Goal: Information Seeking & Learning: Learn about a topic

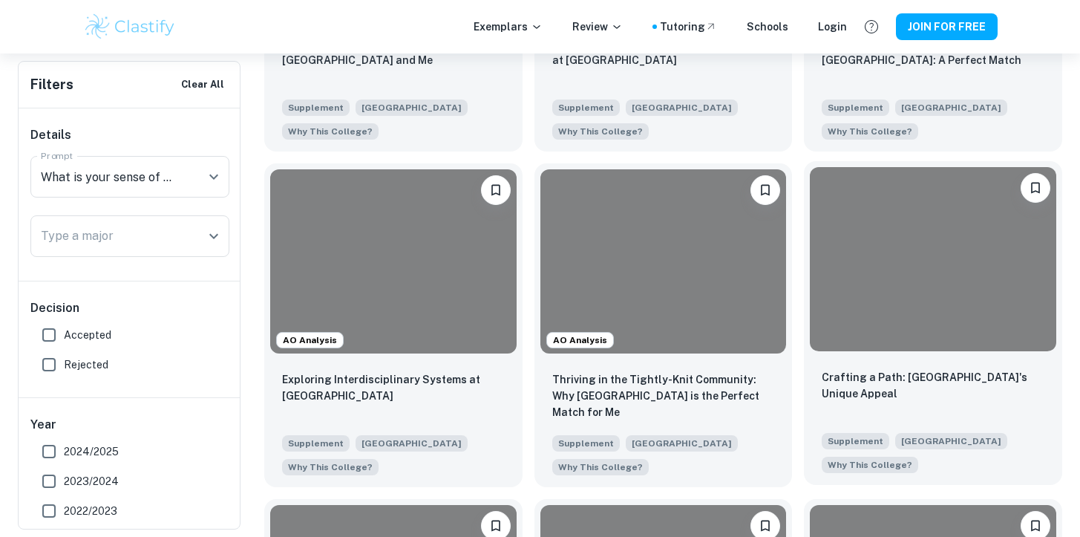
scroll to position [595, 0]
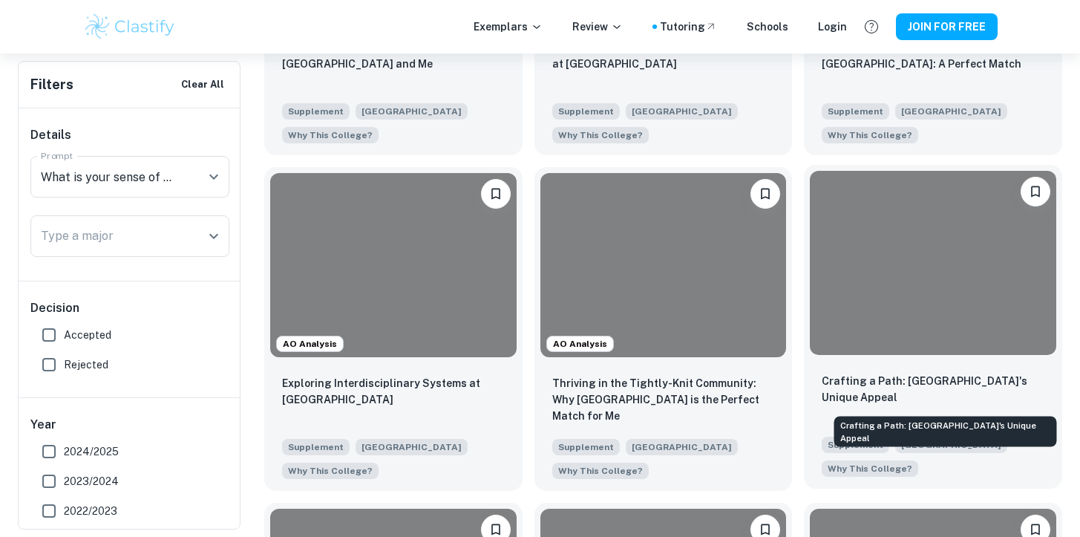
click at [857, 391] on p "Crafting a Path: [GEOGRAPHIC_DATA]'s Unique Appeal" at bounding box center [933, 389] width 223 height 33
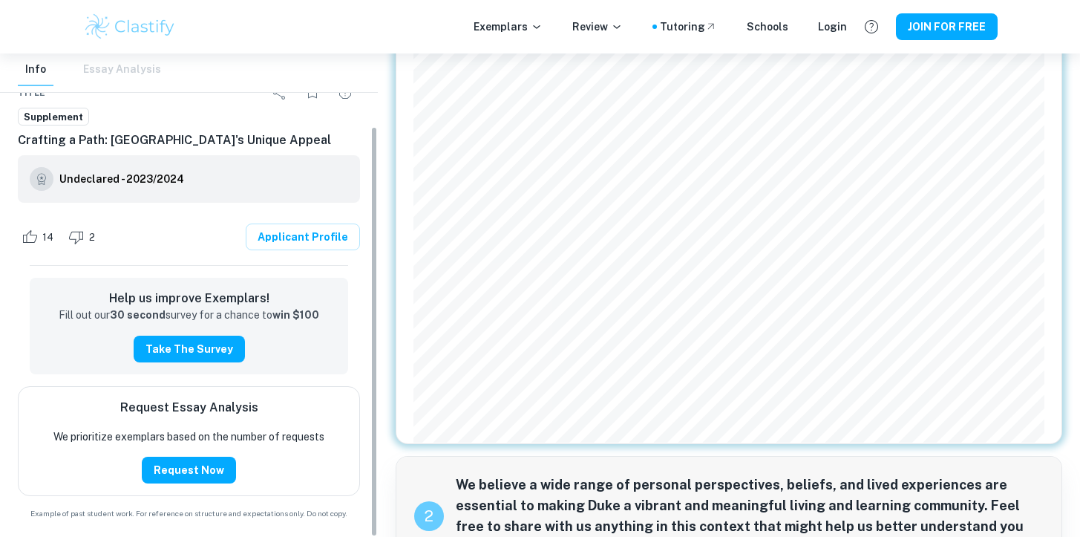
scroll to position [85, 0]
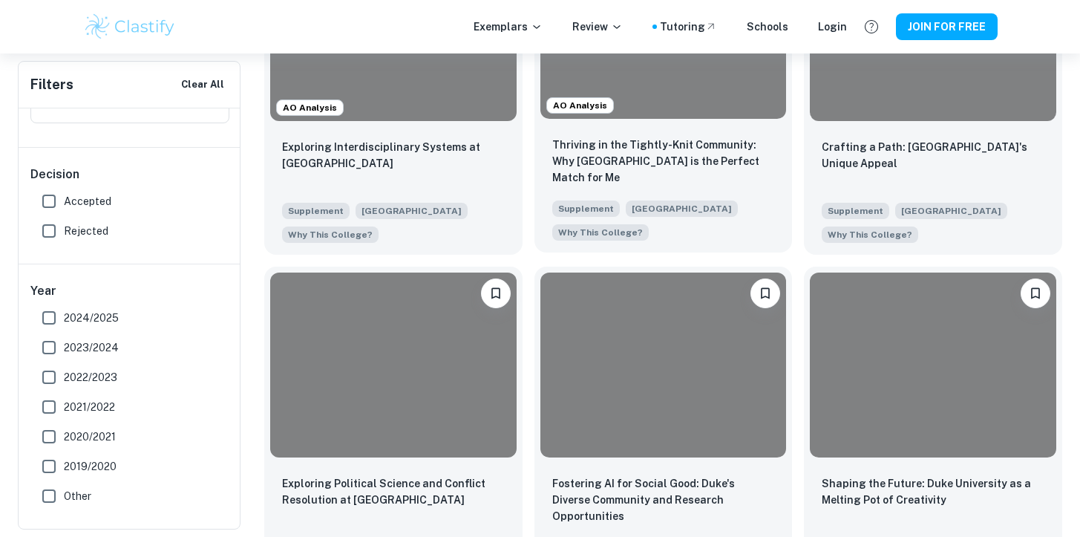
scroll to position [824, 0]
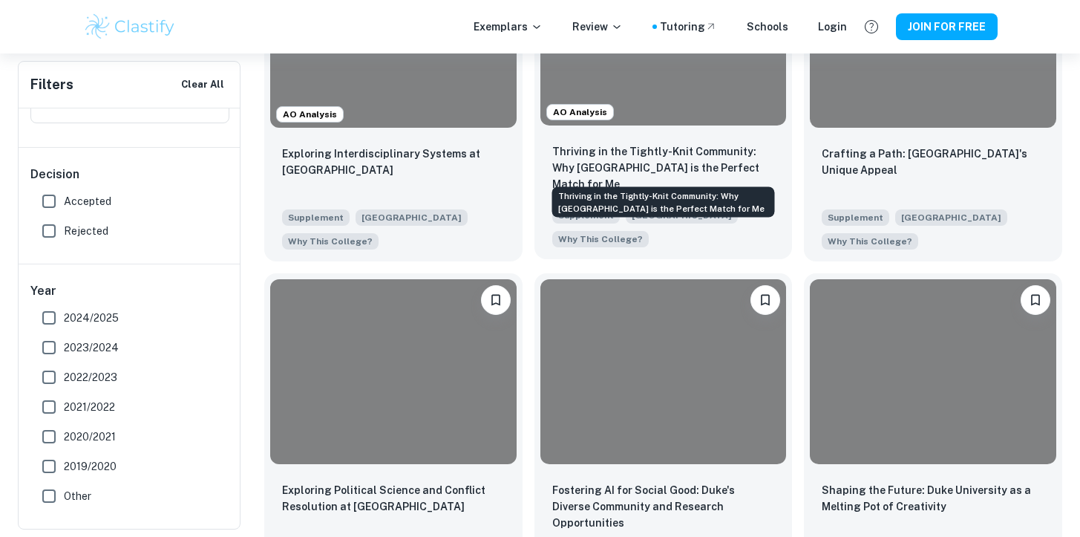
click at [637, 157] on p "Thriving in the Tightly-Knit Community: Why [GEOGRAPHIC_DATA] is the Perfect Ma…" at bounding box center [663, 167] width 223 height 49
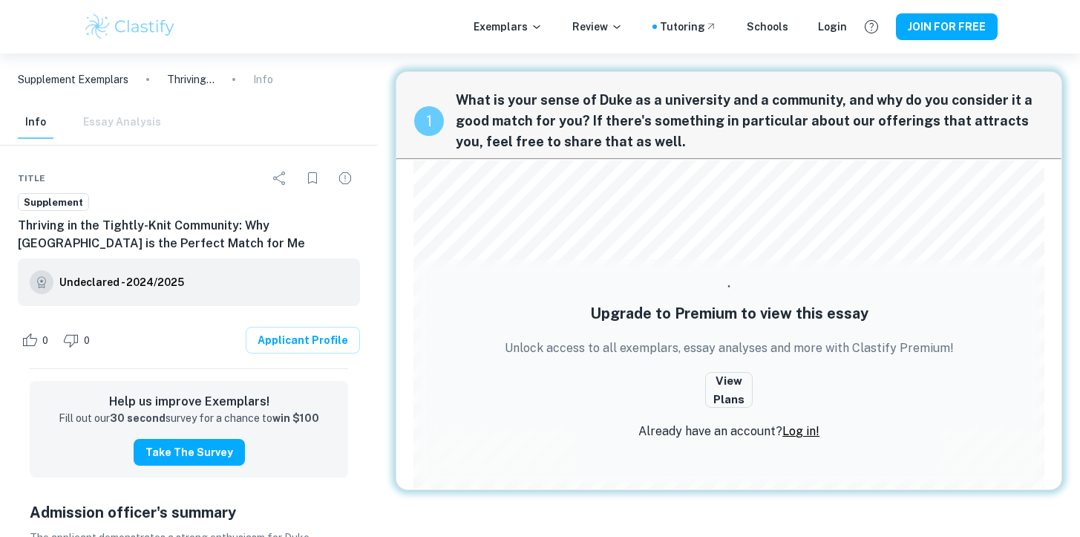
scroll to position [1, 0]
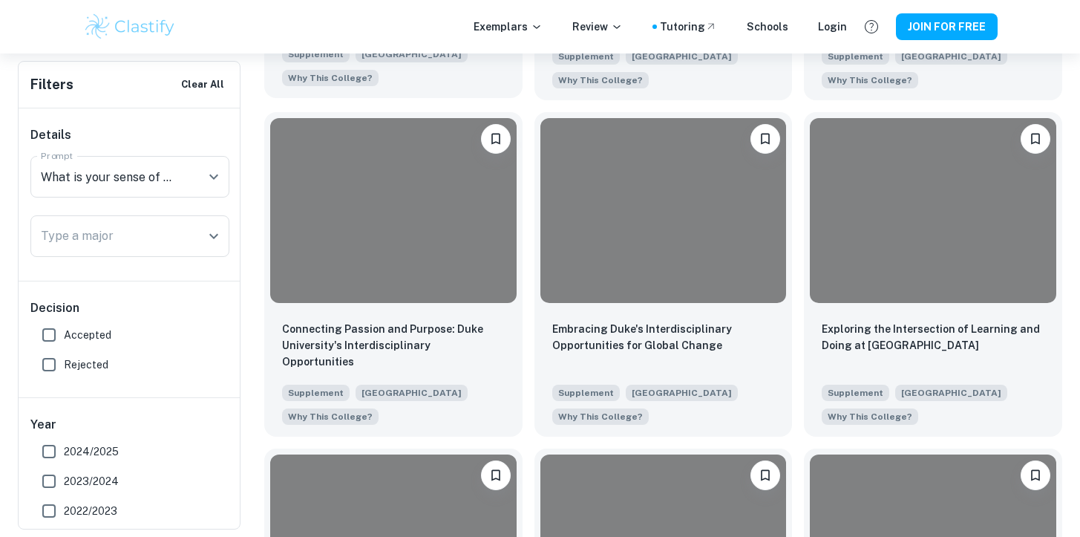
scroll to position [1444, 0]
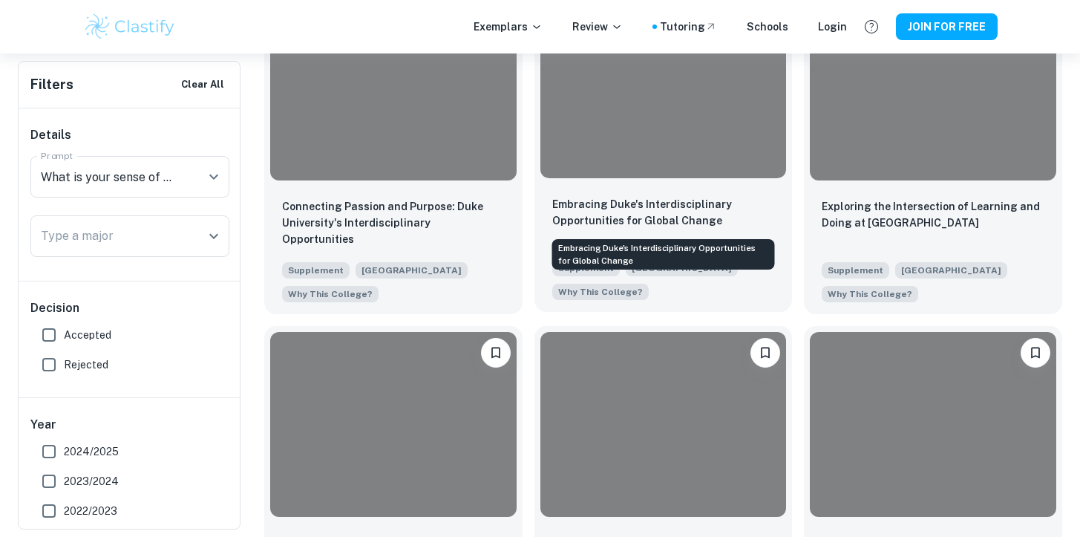
click at [588, 204] on p "Embracing Duke's Interdisciplinary Opportunities for Global Change" at bounding box center [663, 212] width 223 height 33
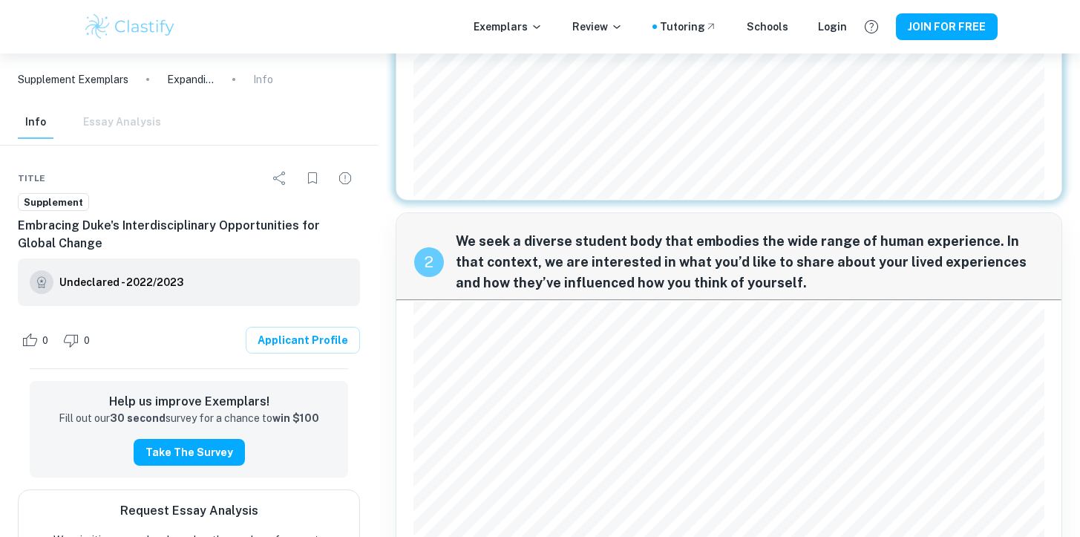
scroll to position [503, 0]
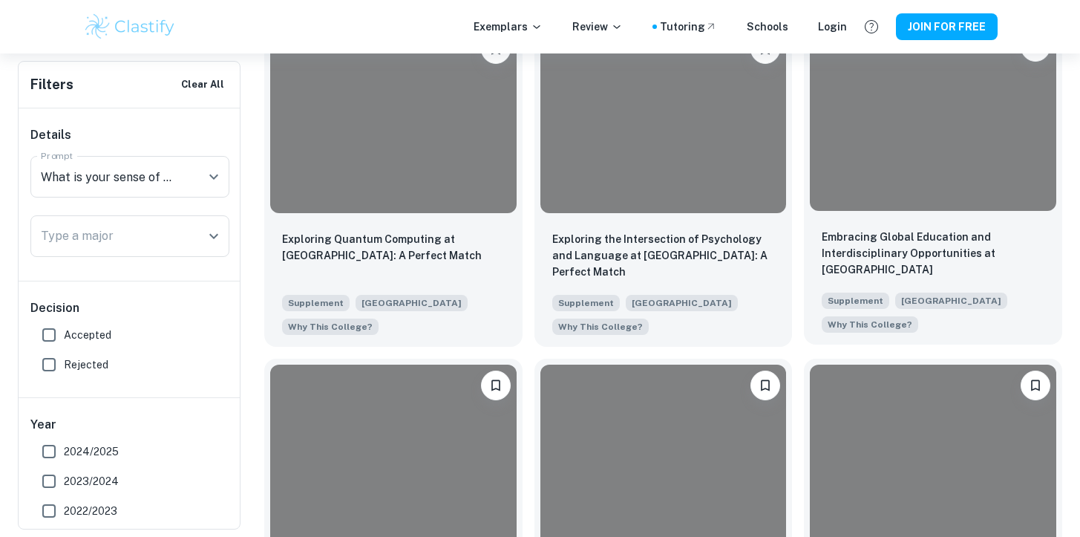
scroll to position [1760, 0]
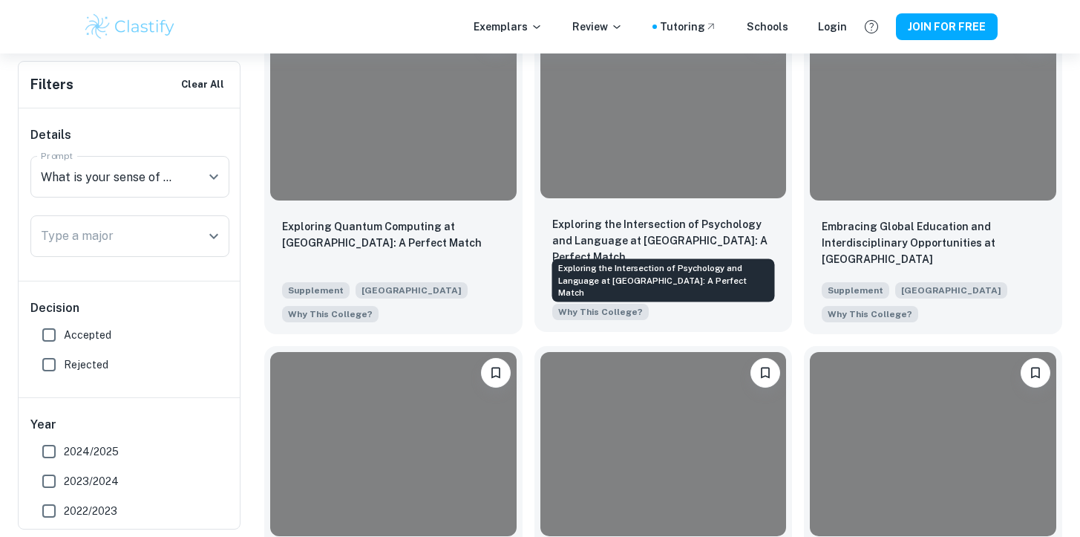
click at [713, 225] on p "Exploring the Intersection of Psychology and Language at [GEOGRAPHIC_DATA]: A P…" at bounding box center [663, 240] width 223 height 49
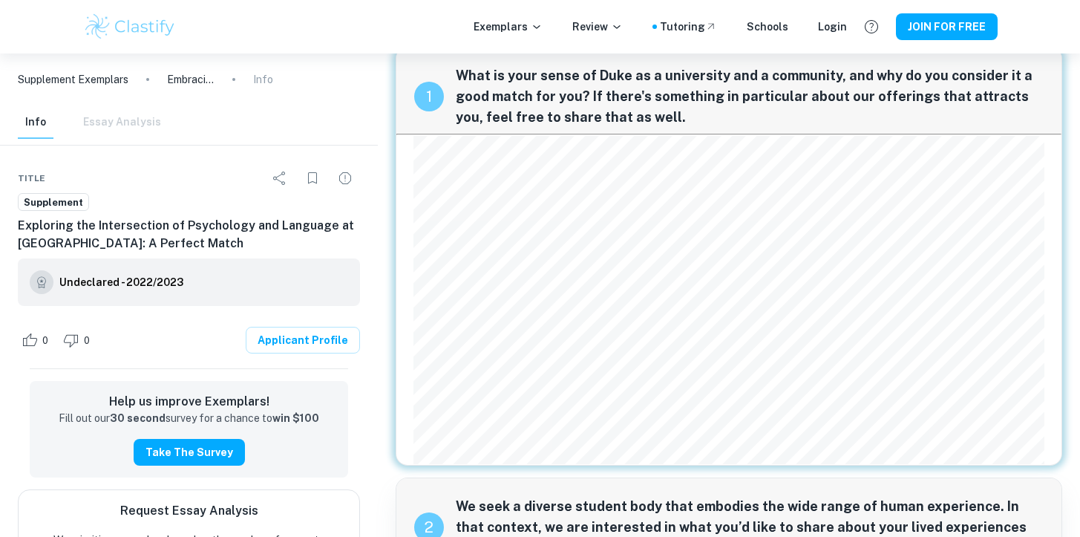
scroll to position [26, 0]
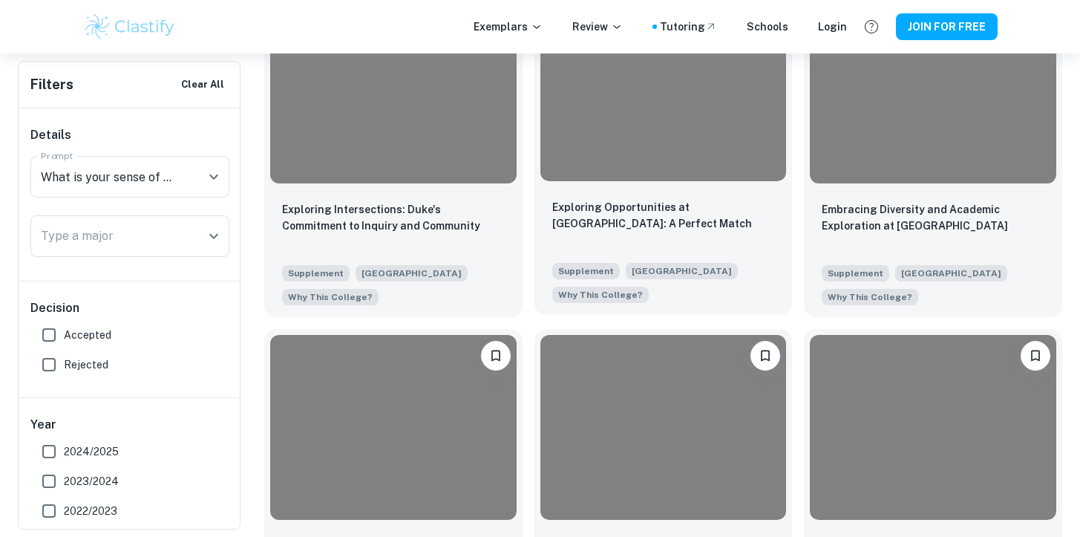
scroll to position [2114, 0]
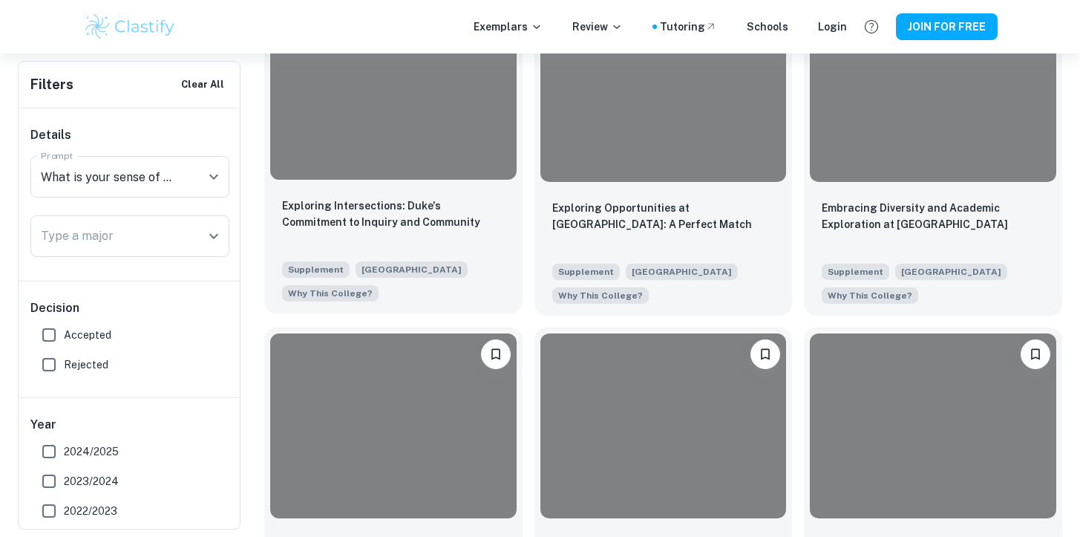
click at [404, 197] on div "Exploring Intersections: Duke's Commitment to Inquiry and Community Supplement …" at bounding box center [393, 250] width 258 height 128
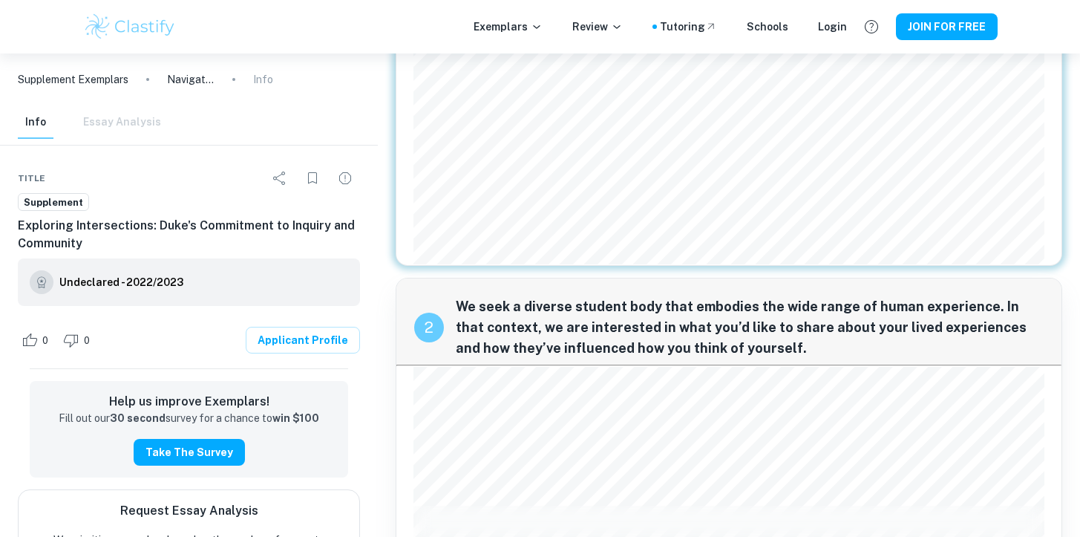
scroll to position [325, 0]
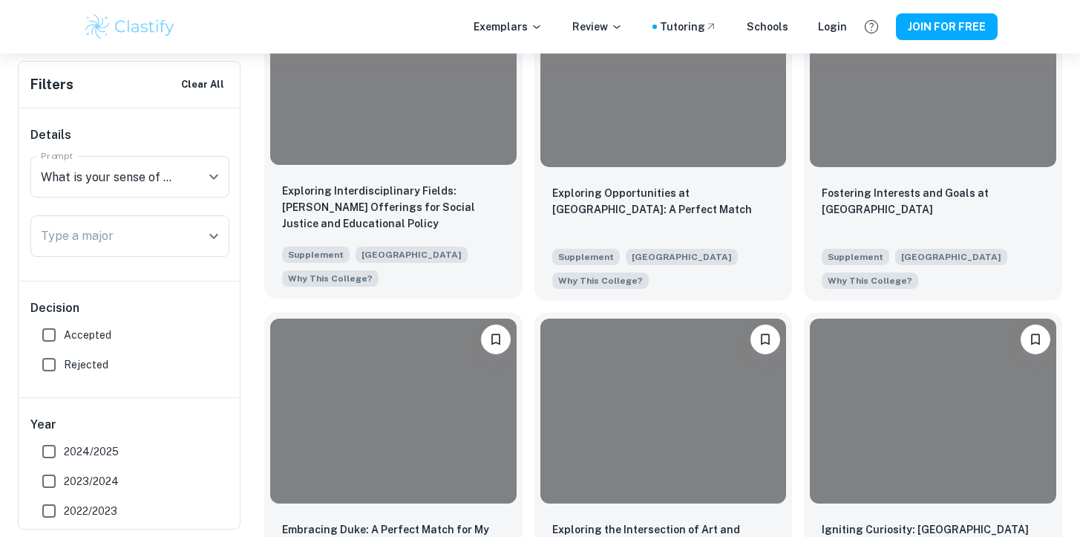
scroll to position [2802, 0]
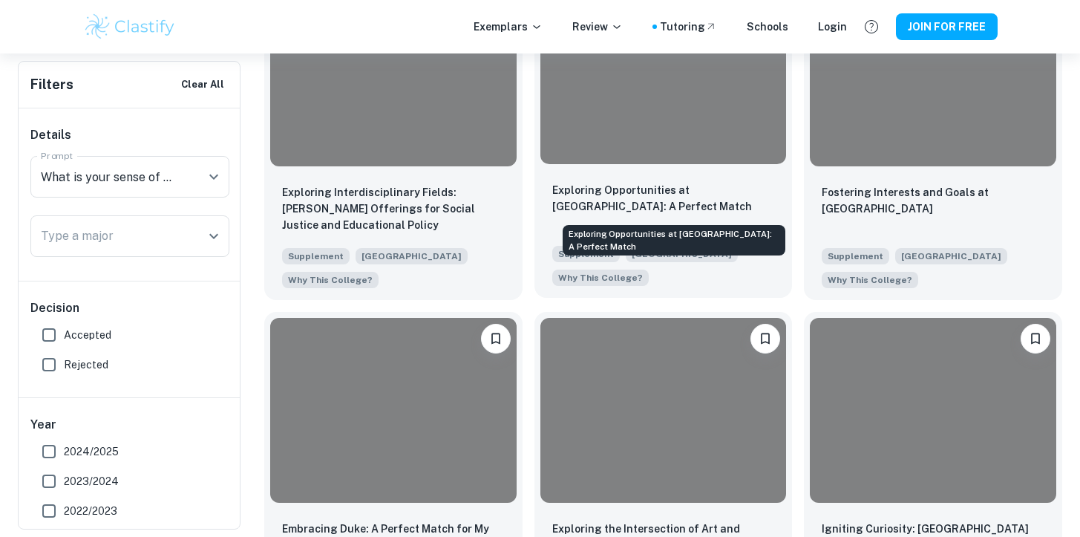
click at [562, 200] on p "Exploring Opportunities at [GEOGRAPHIC_DATA]: A Perfect Match" at bounding box center [663, 198] width 223 height 33
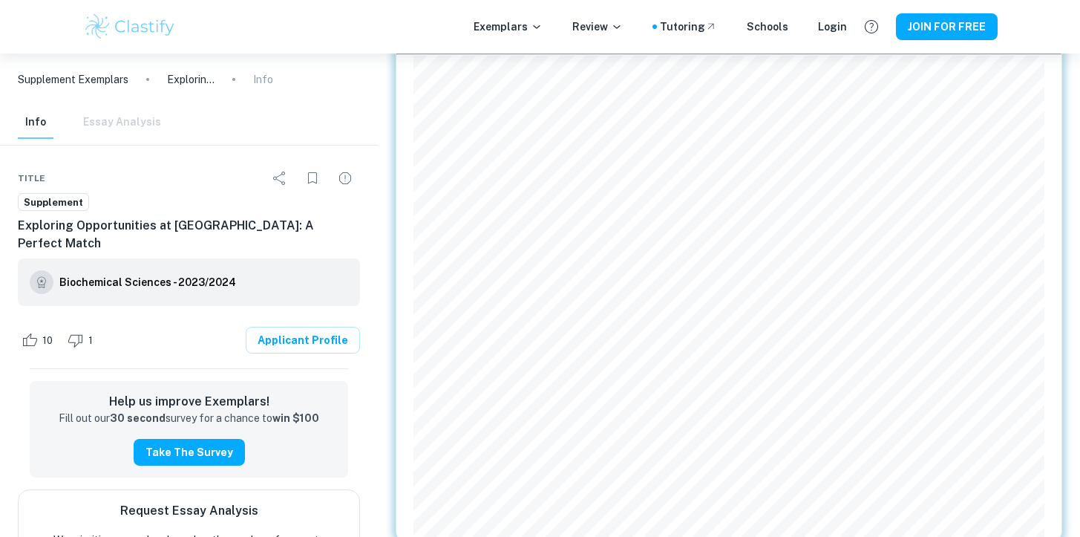
scroll to position [108, 0]
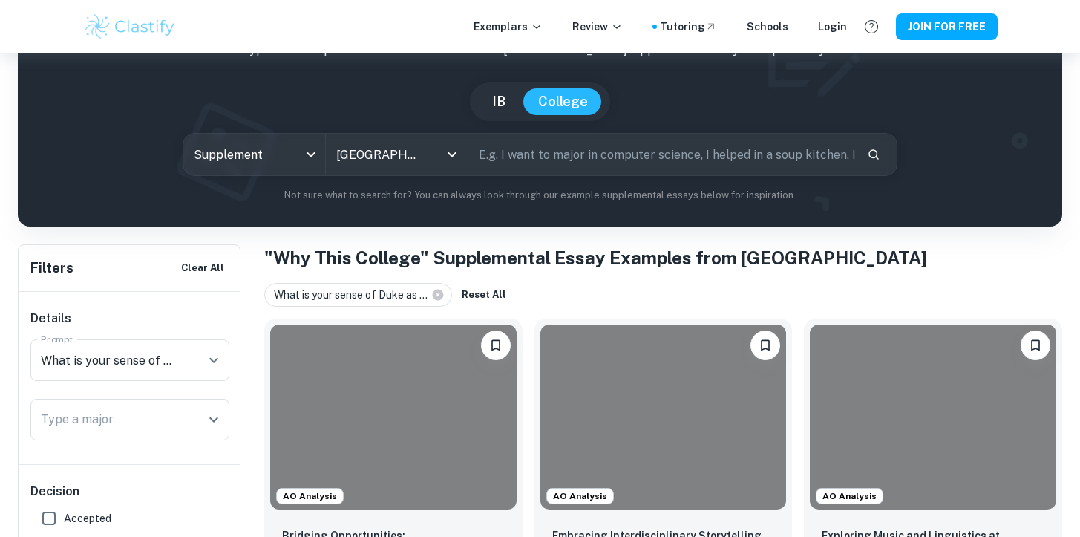
scroll to position [2802, 0]
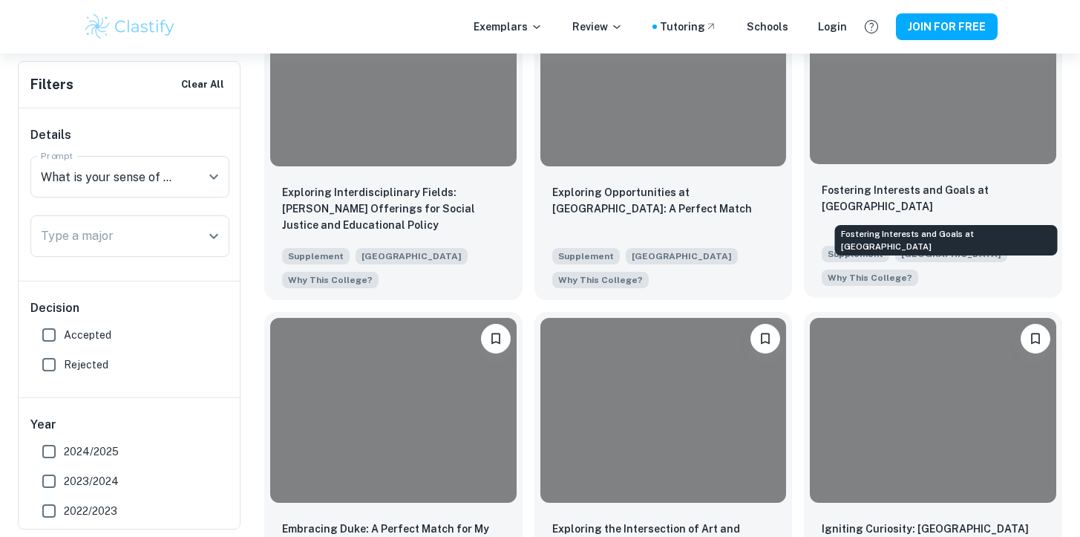
click at [876, 188] on p "Fostering Interests and Goals at [GEOGRAPHIC_DATA]" at bounding box center [933, 198] width 223 height 33
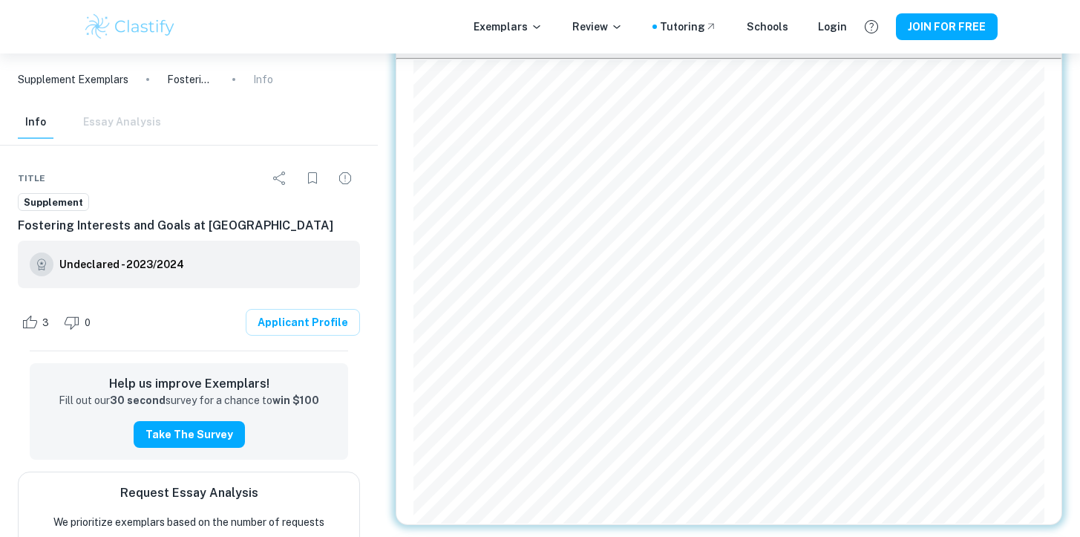
scroll to position [100, 0]
